Goal: Information Seeking & Learning: Learn about a topic

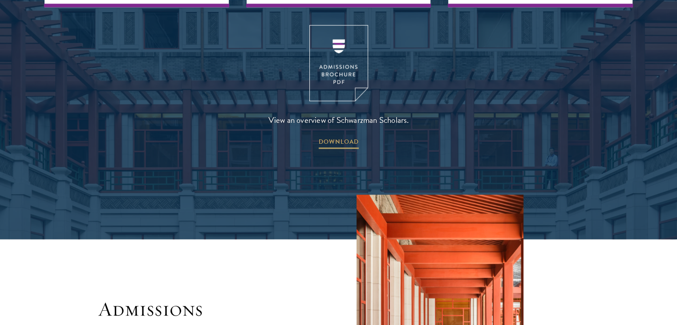
scroll to position [1469, 0]
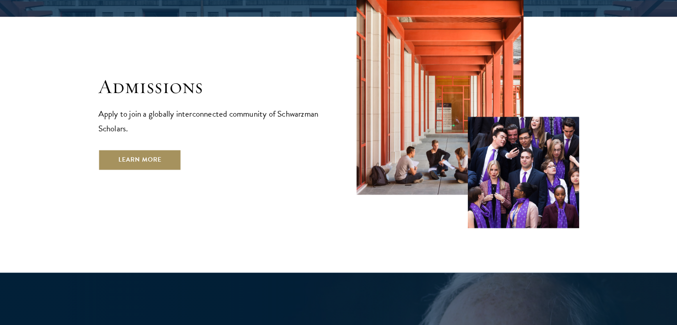
click at [127, 149] on link "Learn More" at bounding box center [139, 159] width 83 height 21
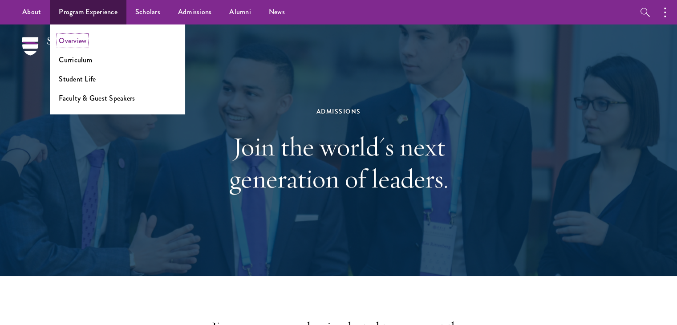
click at [78, 45] on link "Overview" at bounding box center [73, 41] width 28 height 10
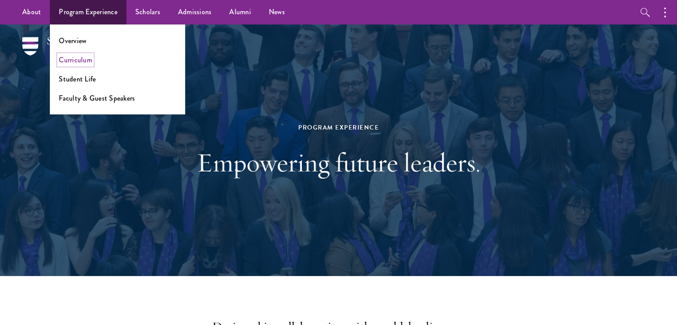
click at [81, 63] on link "Curriculum" at bounding box center [75, 60] width 33 height 10
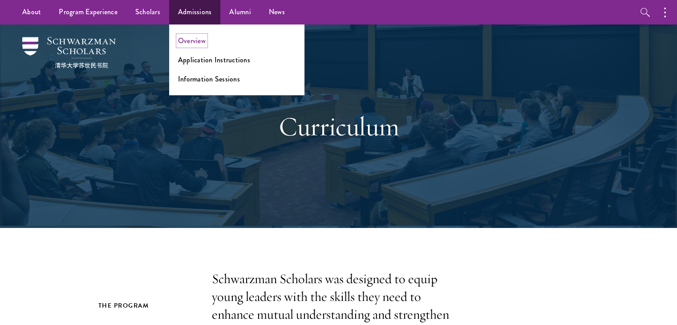
click at [193, 38] on link "Overview" at bounding box center [192, 41] width 28 height 10
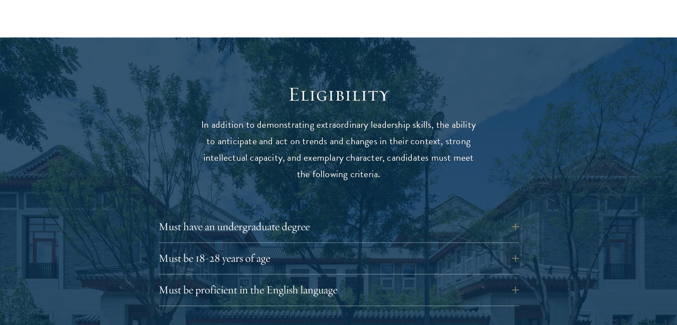
scroll to position [1247, 0]
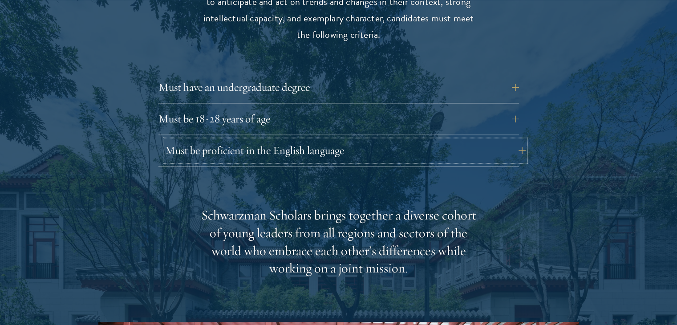
click at [369, 140] on button "Must be proficient in the English language" at bounding box center [345, 150] width 361 height 21
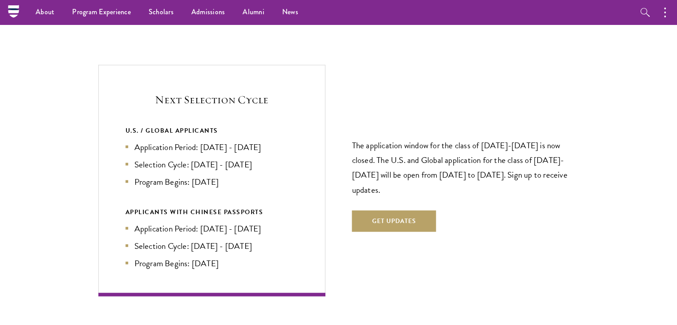
scroll to position [2093, 0]
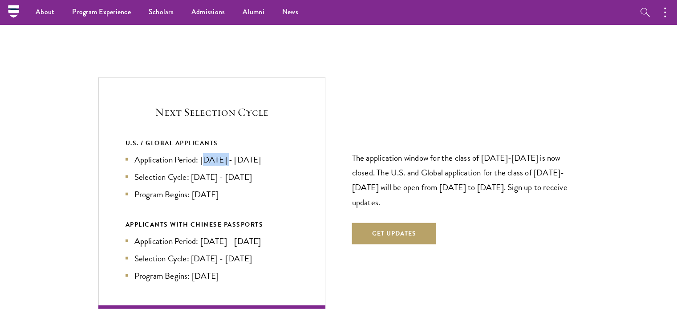
drag, startPoint x: 205, startPoint y: 144, endPoint x: 229, endPoint y: 141, distance: 23.8
click at [229, 153] on li "Application Period: [DATE] - [DATE]" at bounding box center [212, 159] width 173 height 13
click at [221, 153] on li "Application Period: [DATE] - [DATE]" at bounding box center [212, 159] width 173 height 13
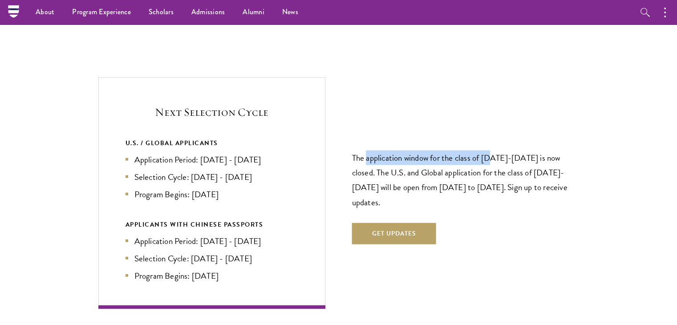
drag, startPoint x: 365, startPoint y: 137, endPoint x: 504, endPoint y: 142, distance: 139.0
click at [496, 150] on p "The application window for the class of [DATE]-[DATE] is now closed. The U.S. a…" at bounding box center [465, 179] width 227 height 59
click at [504, 150] on p "The application window for the class of [DATE]-[DATE] is now closed. The U.S. a…" at bounding box center [465, 179] width 227 height 59
drag, startPoint x: 484, startPoint y: 139, endPoint x: 447, endPoint y: 144, distance: 37.7
click at [399, 150] on p "The application window for the class of [DATE]-[DATE] is now closed. The U.S. a…" at bounding box center [465, 179] width 227 height 59
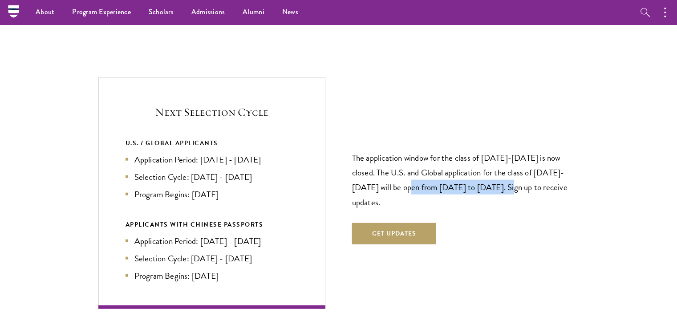
drag, startPoint x: 495, startPoint y: 168, endPoint x: 390, endPoint y: 168, distance: 104.6
click at [390, 168] on p "The application window for the class of [DATE]-[DATE] is now closed. The U.S. a…" at bounding box center [465, 179] width 227 height 59
drag, startPoint x: 202, startPoint y: 224, endPoint x: 278, endPoint y: 222, distance: 76.2
click at [278, 235] on li "Application Period: [DATE] - [DATE]" at bounding box center [212, 241] width 173 height 13
drag, startPoint x: 192, startPoint y: 162, endPoint x: 249, endPoint y: 161, distance: 57.0
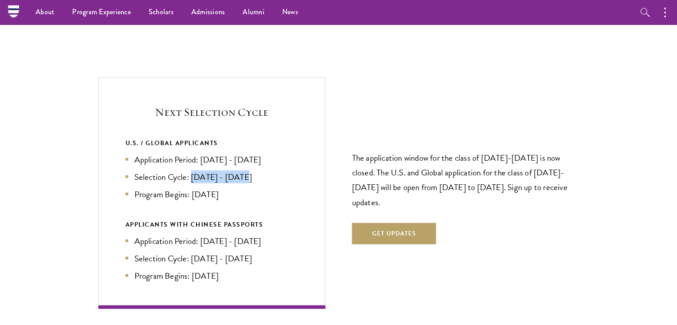
click at [249, 171] on li "Selection Cycle: [DATE] - [DATE]" at bounding box center [212, 177] width 173 height 13
drag, startPoint x: 194, startPoint y: 178, endPoint x: 225, endPoint y: 174, distance: 31.4
click at [225, 188] on li "Program Begins: [DATE]" at bounding box center [212, 194] width 173 height 13
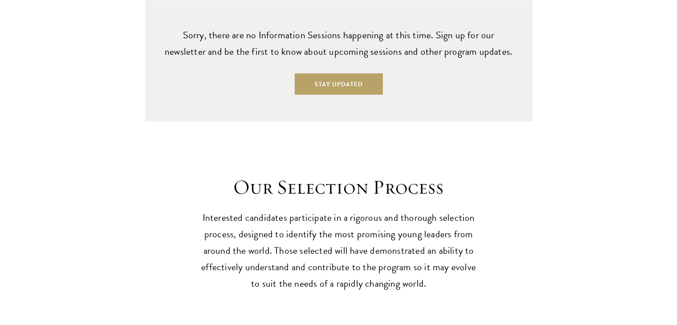
scroll to position [2583, 0]
